Goal: Task Accomplishment & Management: Manage account settings

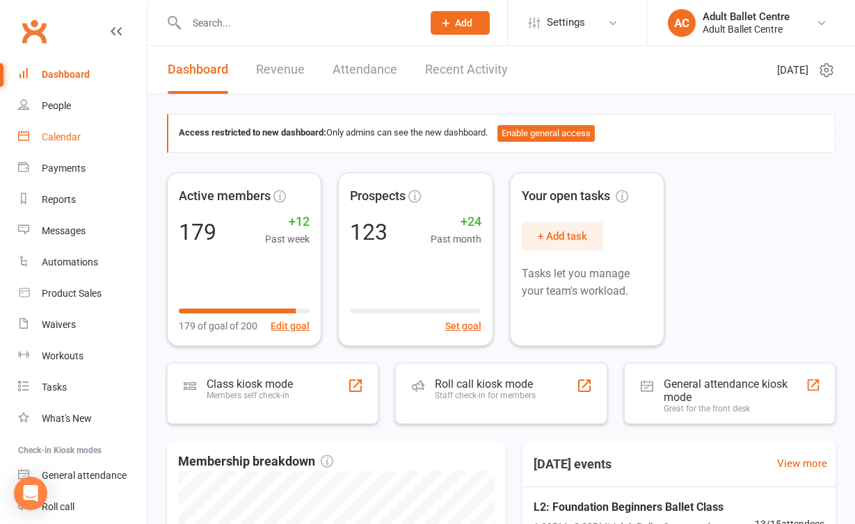
click at [57, 129] on link "Calendar" at bounding box center [82, 137] width 129 height 31
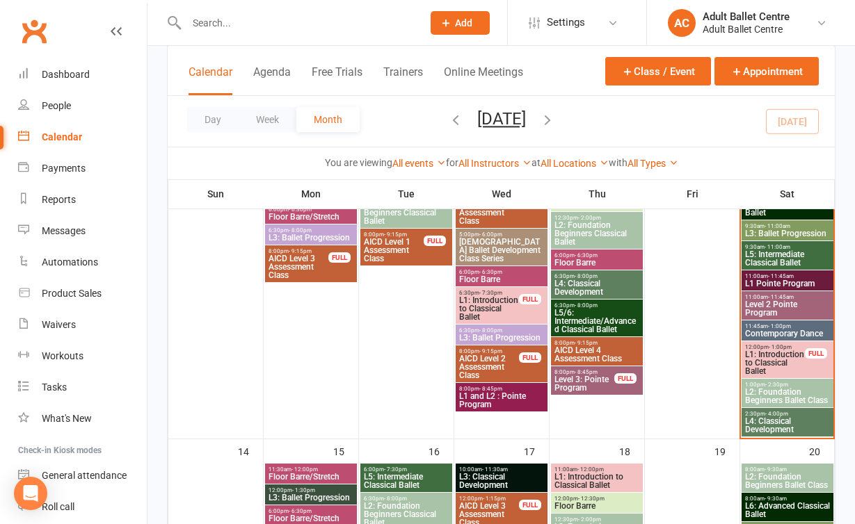
scroll to position [492, 0]
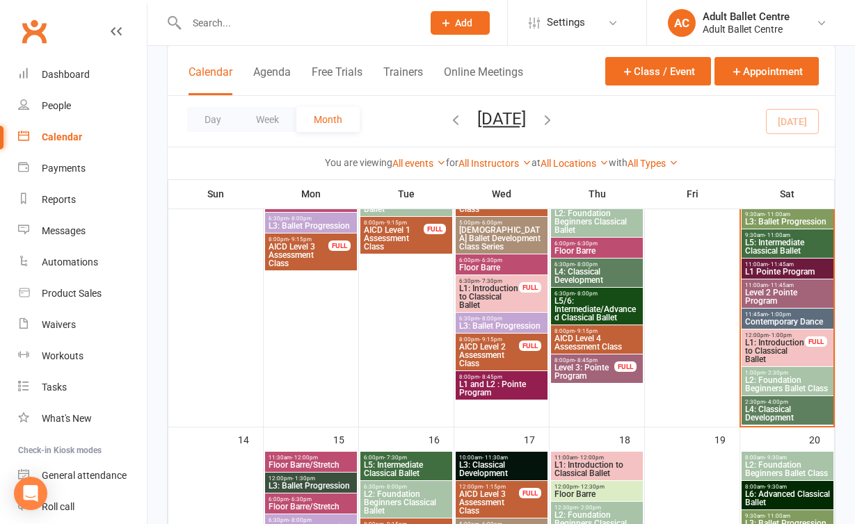
click at [781, 347] on span "L1: Introduction to Classical Ballet" at bounding box center [774, 351] width 61 height 25
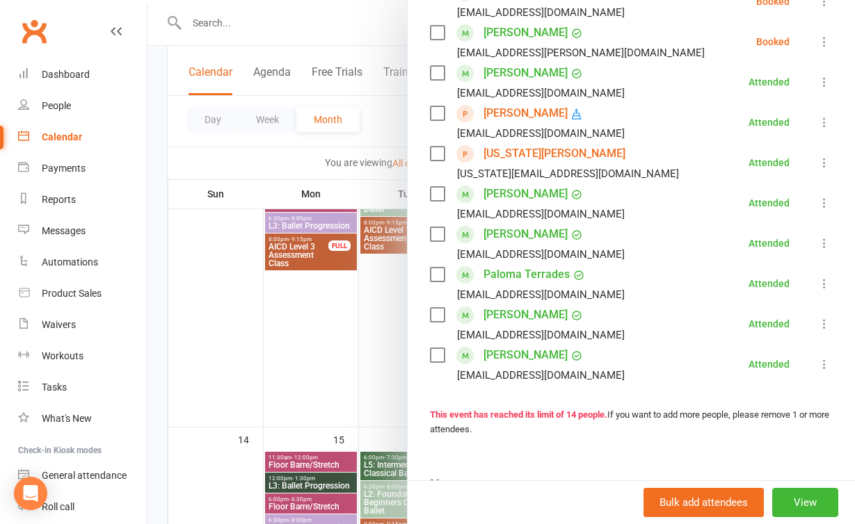
scroll to position [440, 0]
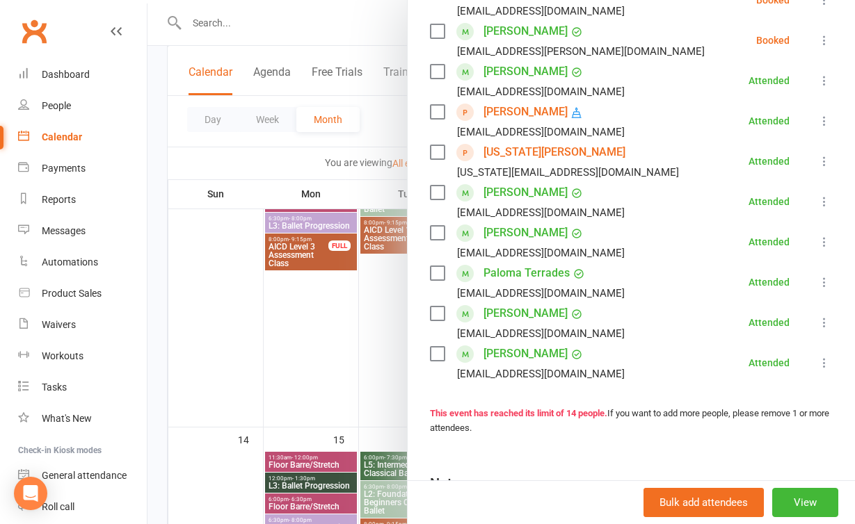
click at [514, 279] on link "Paloma Terrades" at bounding box center [526, 273] width 86 height 22
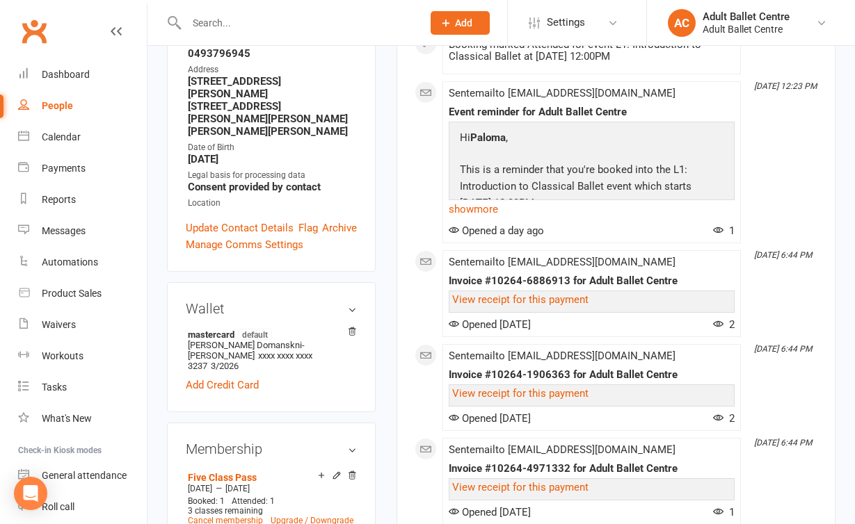
scroll to position [263, 0]
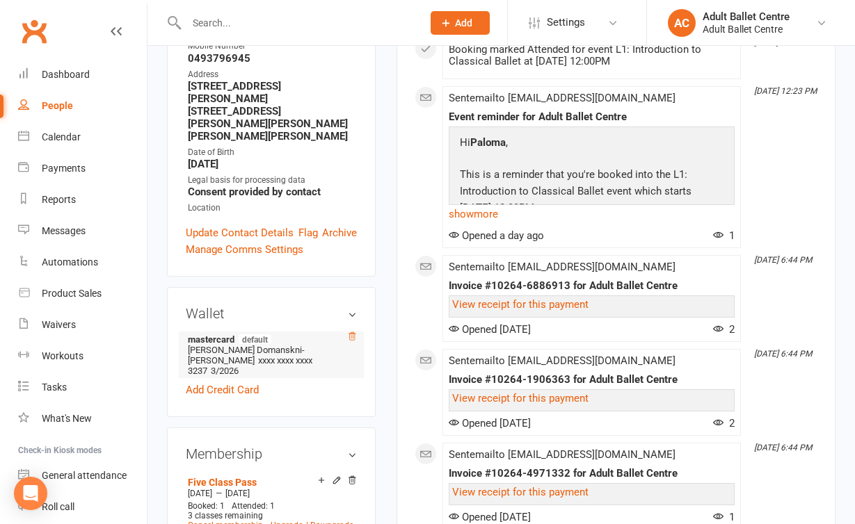
click at [348, 332] on icon at bounding box center [352, 337] width 10 height 10
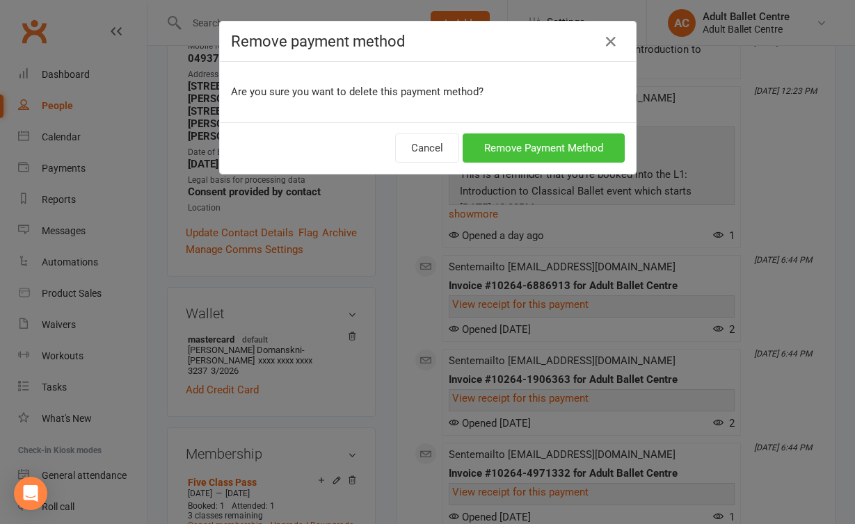
click at [554, 153] on button "Remove Payment Method" at bounding box center [543, 148] width 162 height 29
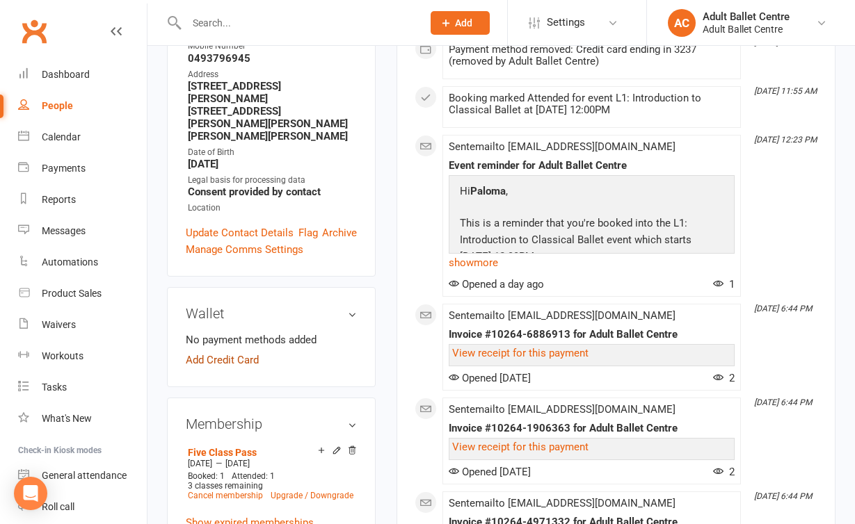
click at [232, 352] on link "Add Credit Card" at bounding box center [222, 360] width 73 height 17
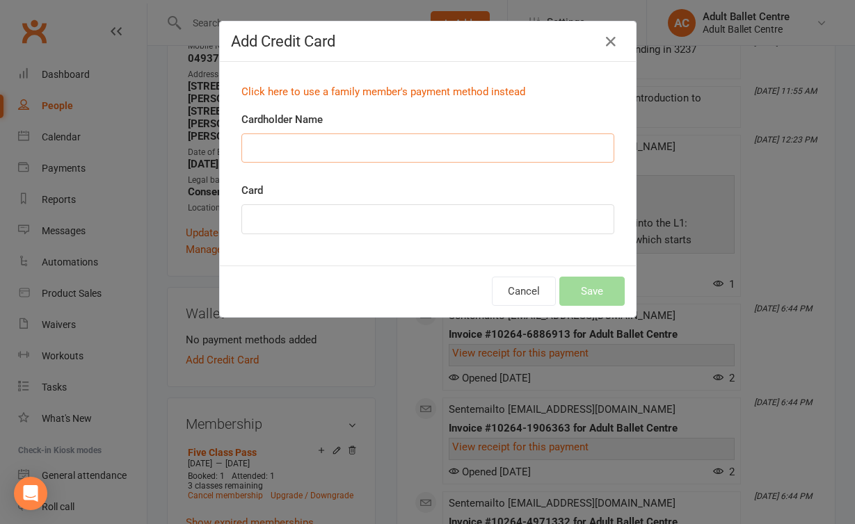
click at [284, 140] on input "Cardholder Name" at bounding box center [427, 148] width 373 height 29
type input "Paloma Terrades"
click at [581, 288] on button "Save" at bounding box center [591, 291] width 65 height 29
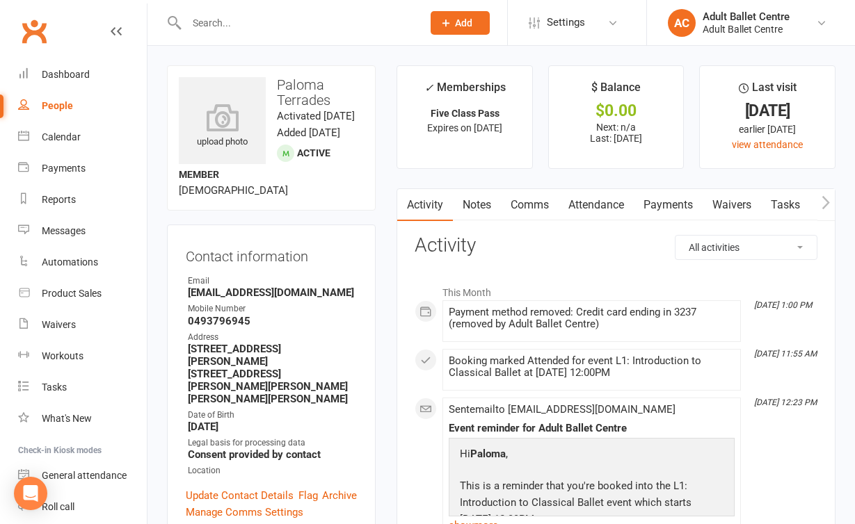
scroll to position [0, 0]
click at [679, 197] on link "Payments" at bounding box center [667, 205] width 69 height 32
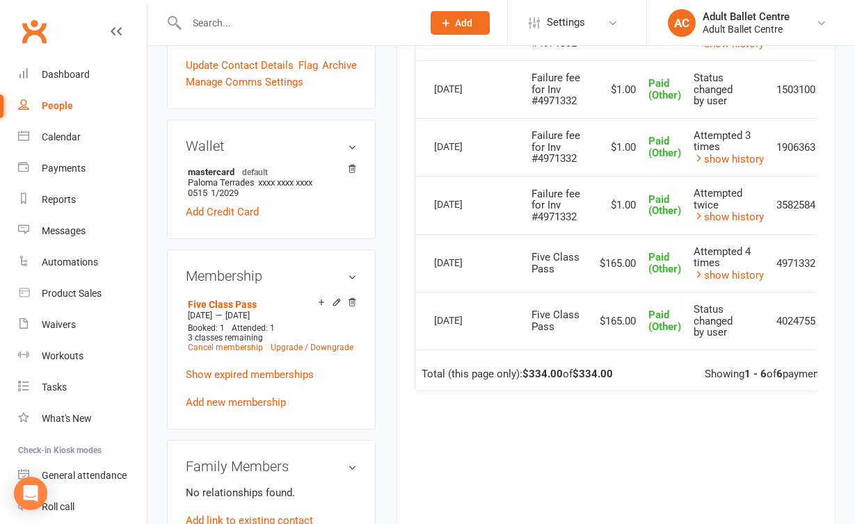
scroll to position [430, 0]
click at [352, 299] on icon at bounding box center [352, 303] width 7 height 8
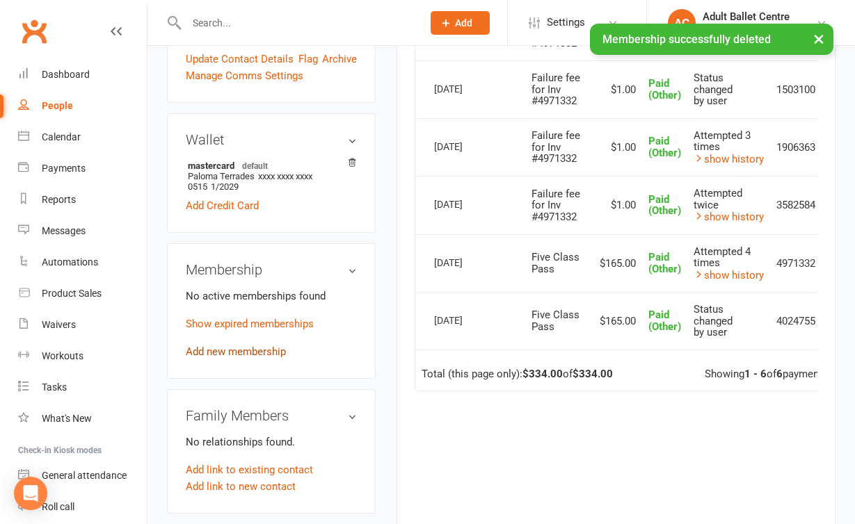
click at [265, 346] on link "Add new membership" at bounding box center [236, 352] width 100 height 13
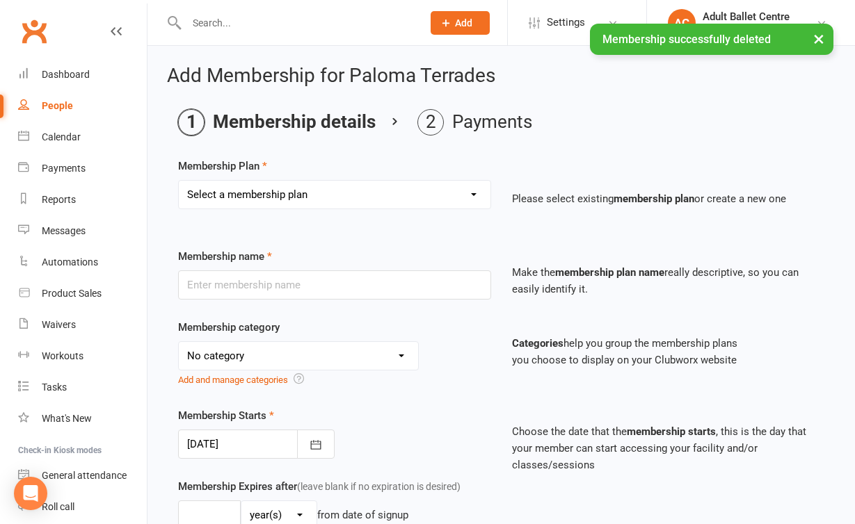
select select "2"
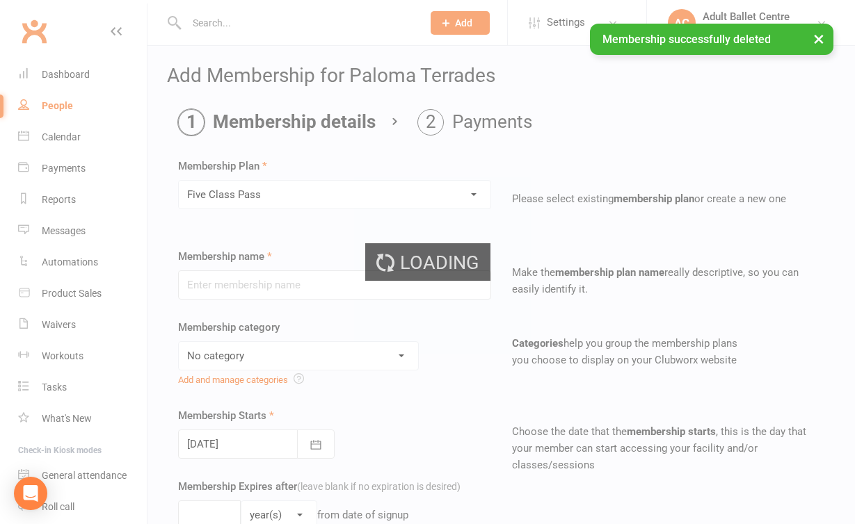
type input "Five Class Pass"
select select "3"
type input "6"
select select "1"
type input "5"
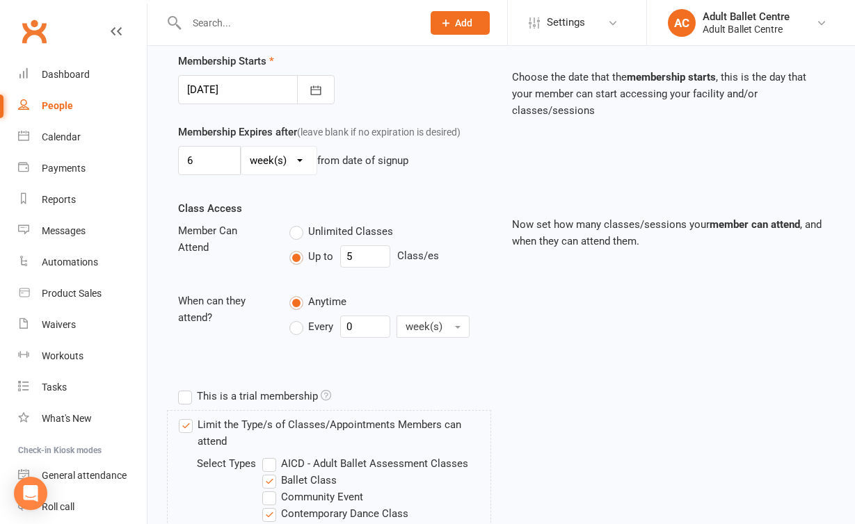
scroll to position [277, 0]
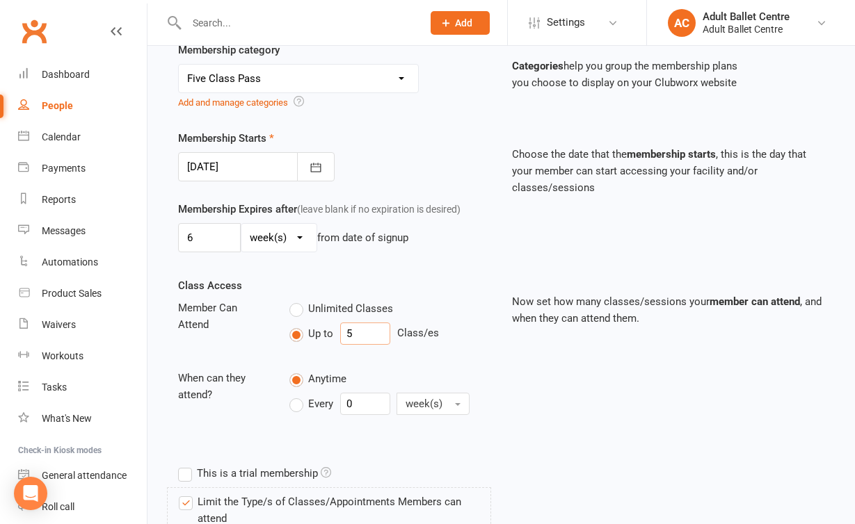
click at [372, 334] on input "5" at bounding box center [365, 334] width 50 height 22
type input "3"
click at [528, 381] on div "Class Access Member Can Attend Unlimited Classes Up to 3 Class/es When can they…" at bounding box center [501, 368] width 667 height 182
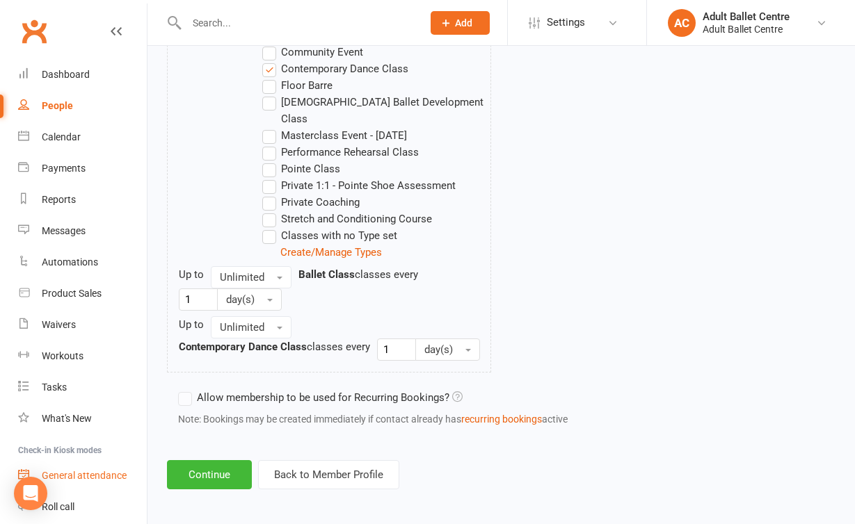
scroll to position [799, 0]
click at [215, 461] on button "Continue" at bounding box center [209, 475] width 85 height 29
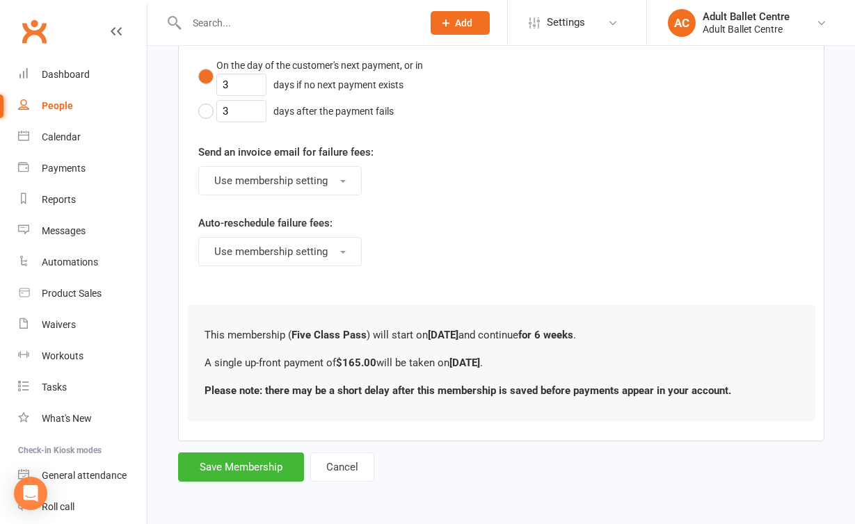
scroll to position [673, 0]
click at [241, 462] on button "Save Membership" at bounding box center [241, 467] width 126 height 29
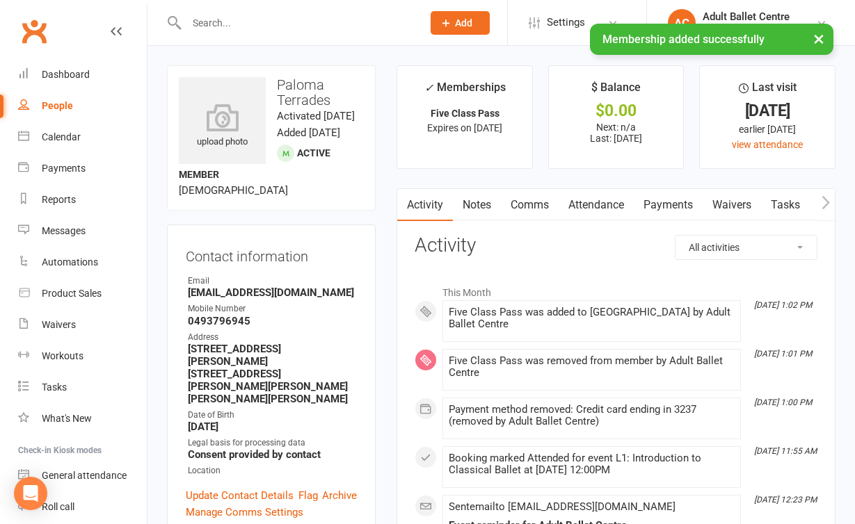
click at [661, 207] on link "Payments" at bounding box center [667, 205] width 69 height 32
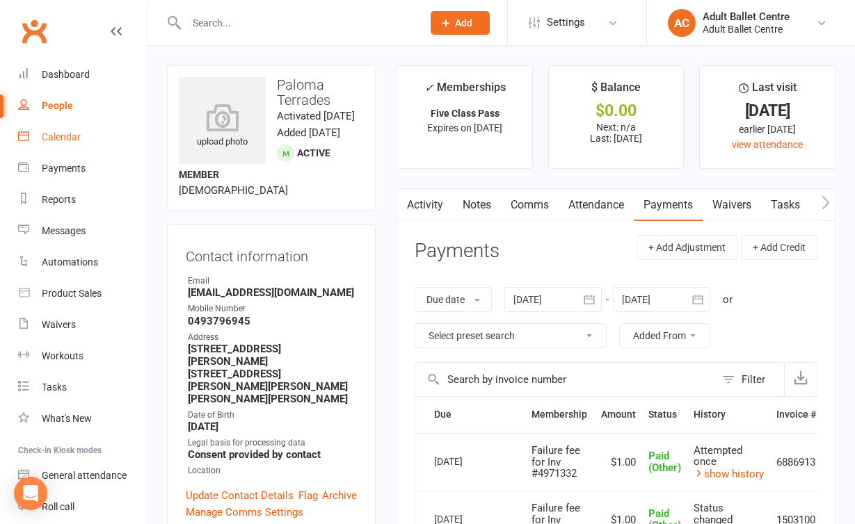
click at [57, 134] on div "Calendar" at bounding box center [61, 136] width 39 height 11
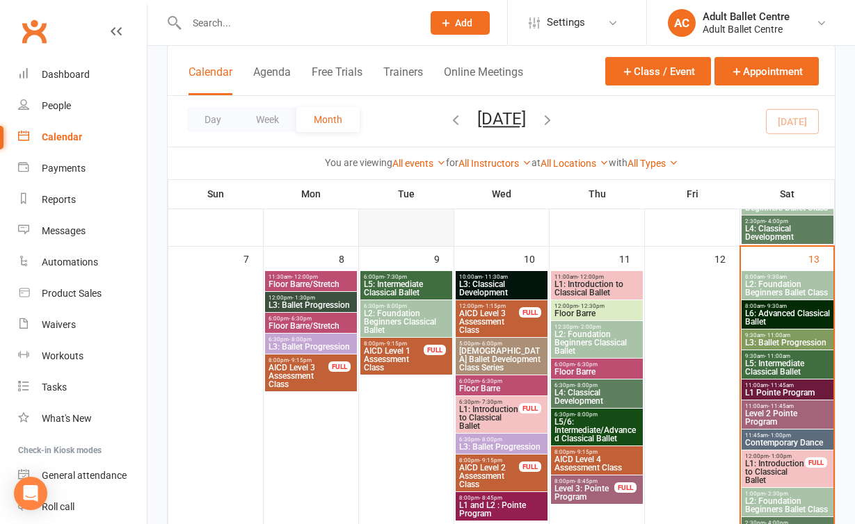
scroll to position [364, 0]
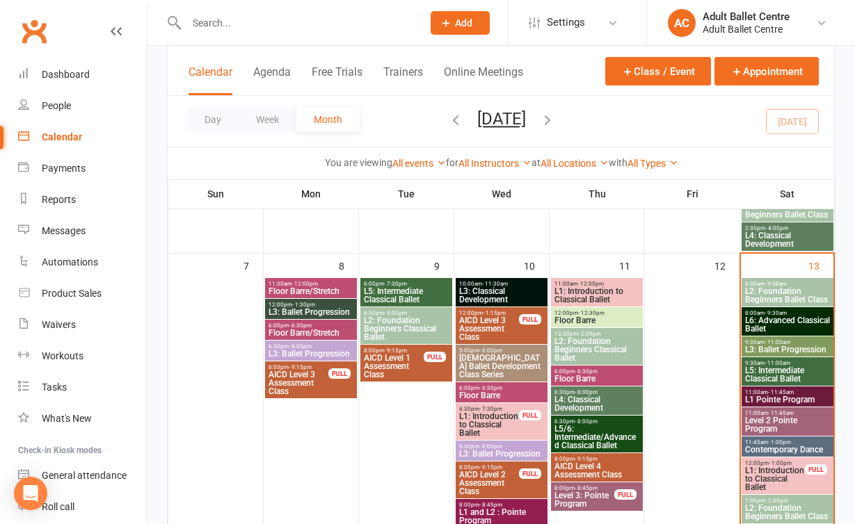
click at [796, 443] on span "11:45am - 1:00pm" at bounding box center [787, 442] width 86 height 6
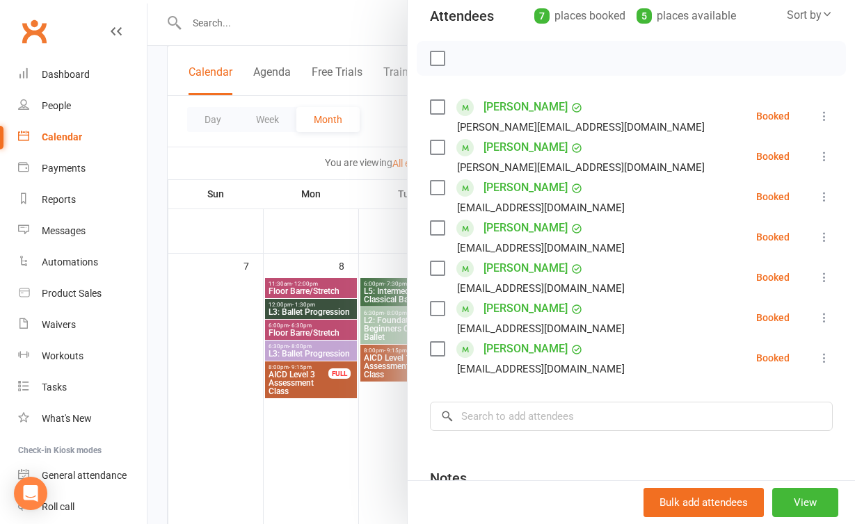
scroll to position [108, 0]
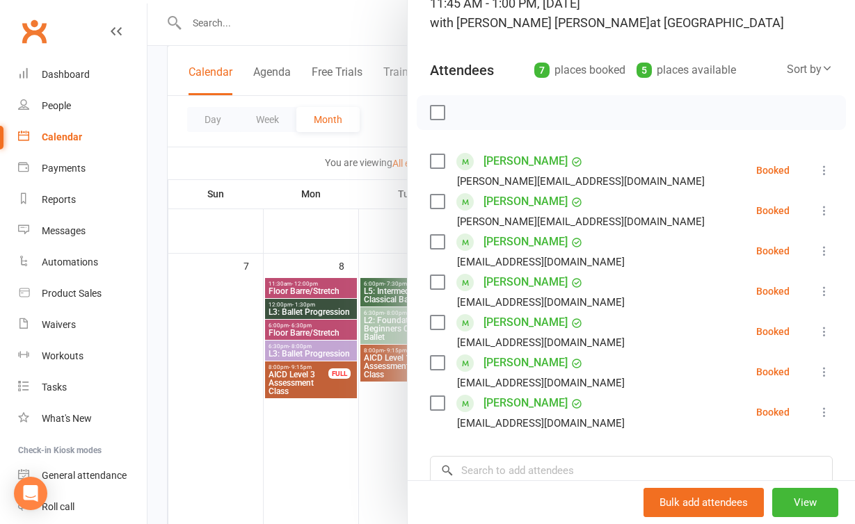
click at [328, 456] on div at bounding box center [500, 262] width 707 height 524
